Goal: Task Accomplishment & Management: Manage account settings

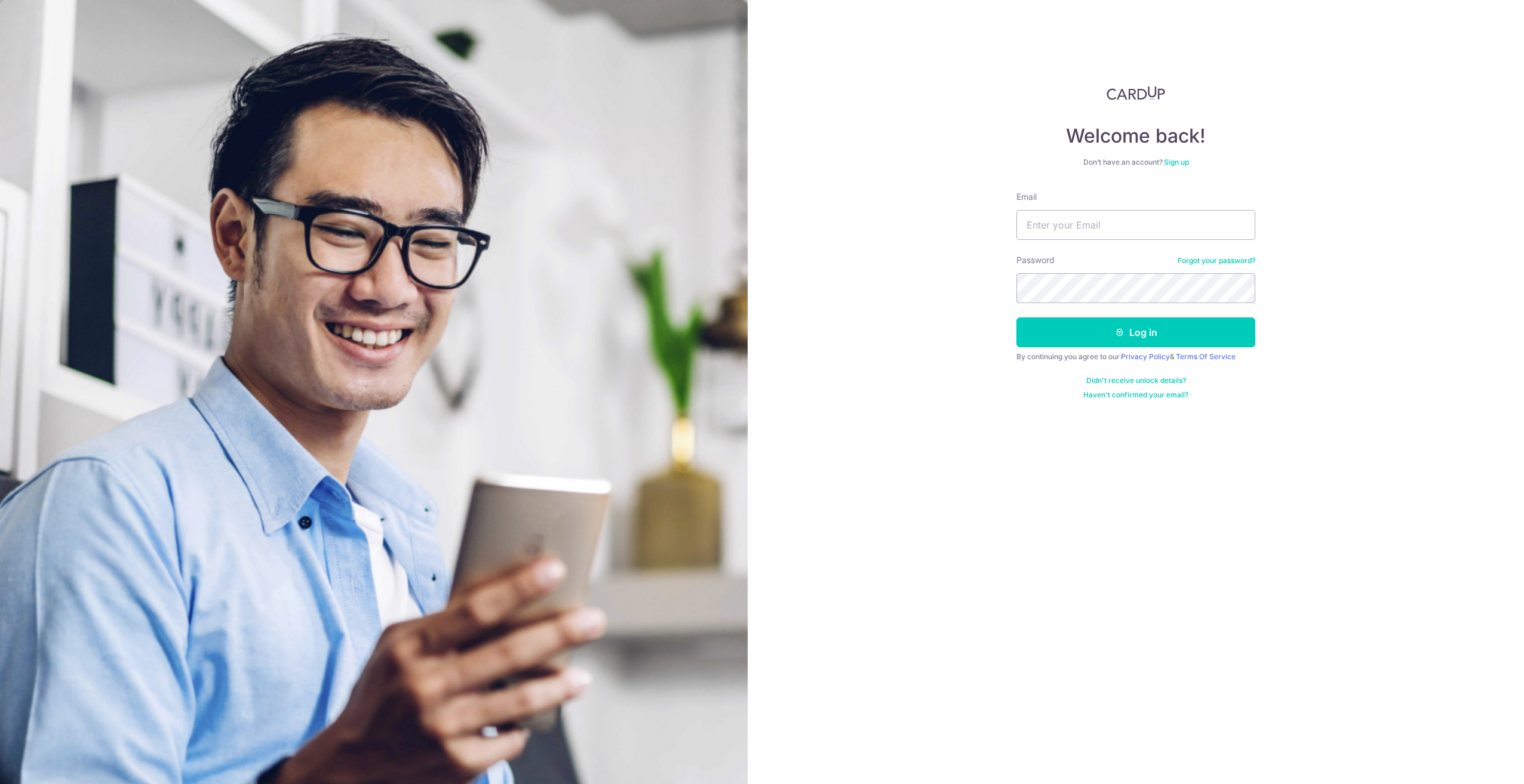
click at [1155, 203] on div "Email" at bounding box center [1136, 215] width 239 height 49
drag, startPoint x: 1139, startPoint y: 216, endPoint x: 1130, endPoint y: 235, distance: 21.0
click at [1138, 216] on input "Email" at bounding box center [1136, 225] width 239 height 30
type input "[PERSON_NAME][EMAIL_ADDRESS][DOMAIN_NAME]"
click at [1016, 317] on button "Log in" at bounding box center [1136, 332] width 239 height 30
